Goal: Task Accomplishment & Management: Manage account settings

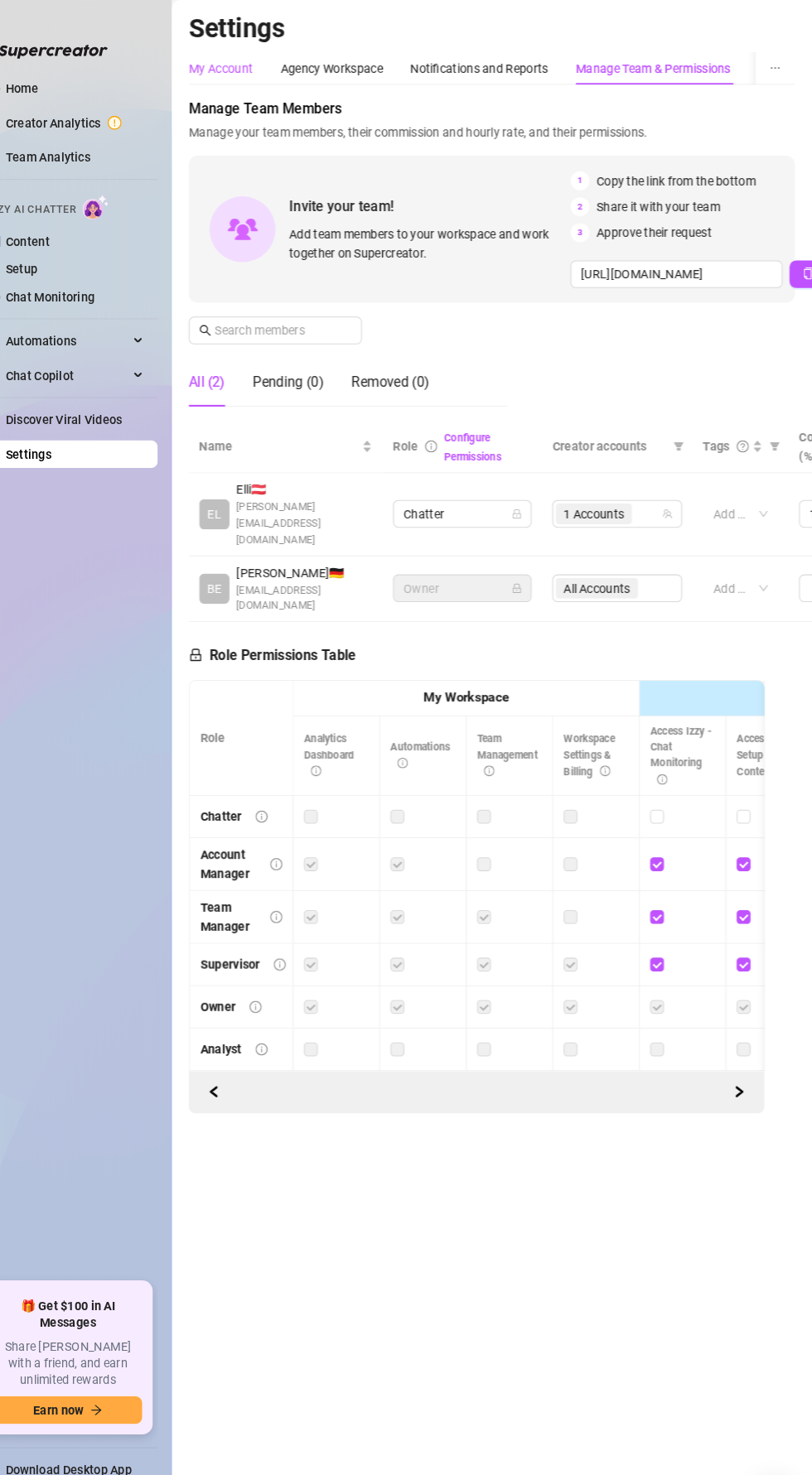
click at [247, 65] on div "My Account" at bounding box center [245, 65] width 61 height 18
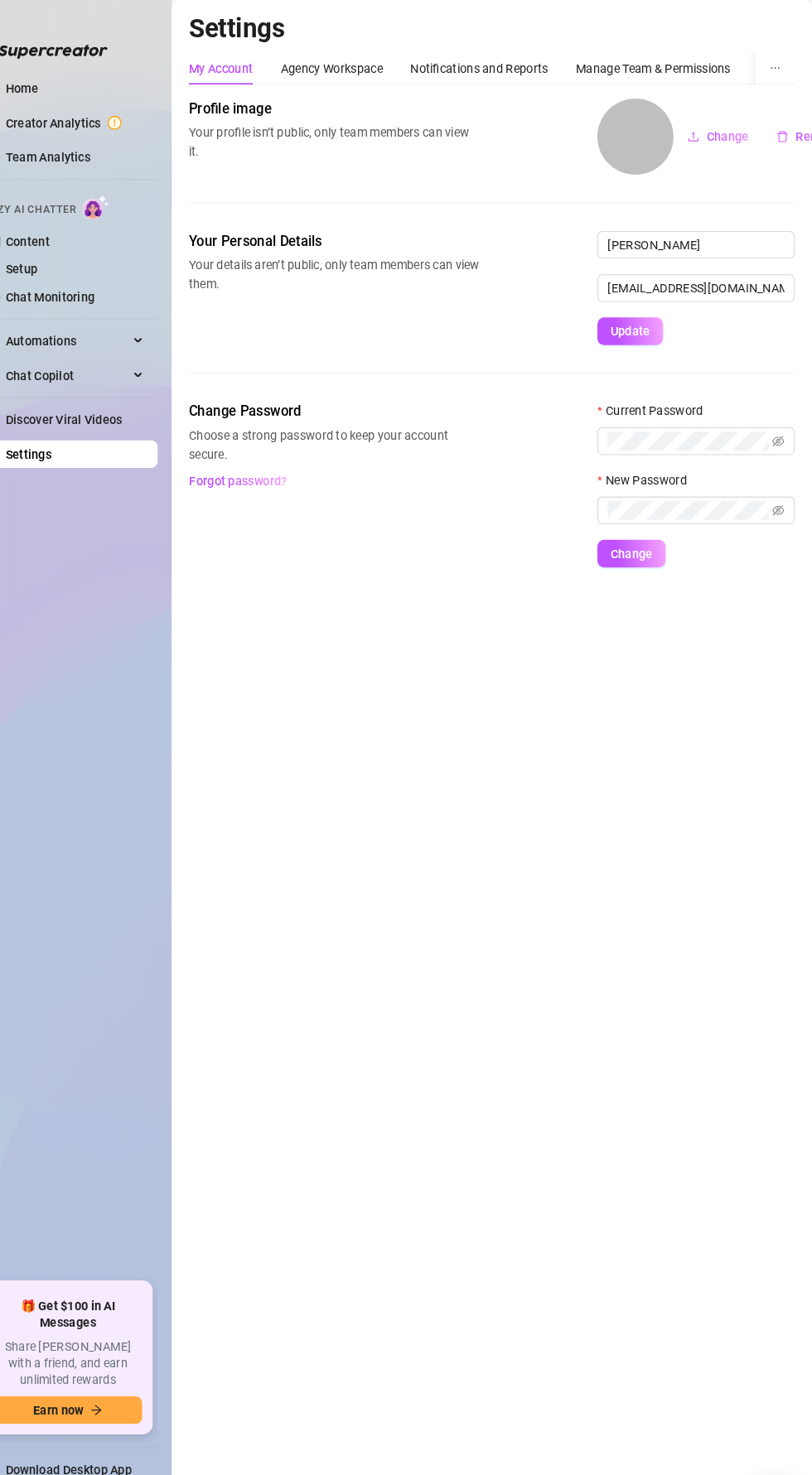
scroll to position [0, 37]
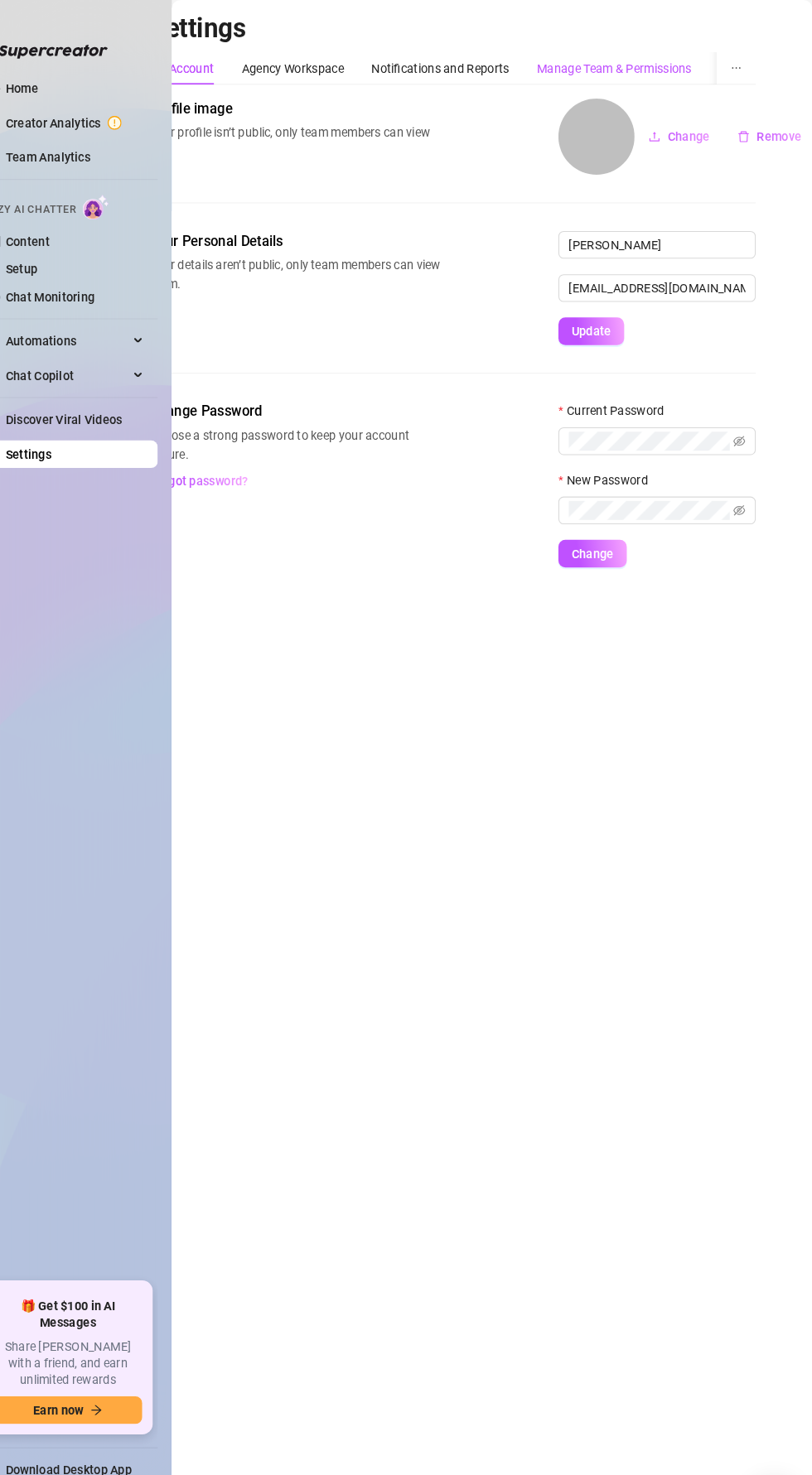
click at [606, 60] on div "Manage Team & Permissions" at bounding box center [622, 65] width 148 height 18
